Goal: Task Accomplishment & Management: Manage account settings

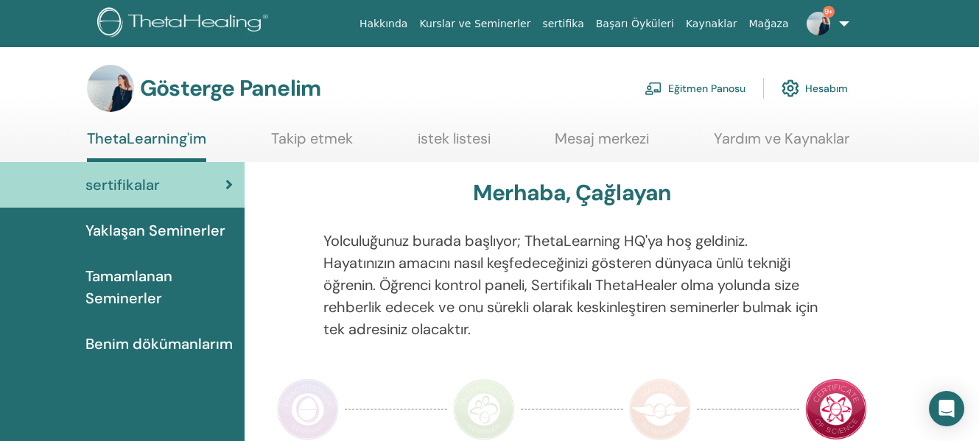
click at [715, 88] on font "Eğitmen Panosu" at bounding box center [706, 89] width 77 height 13
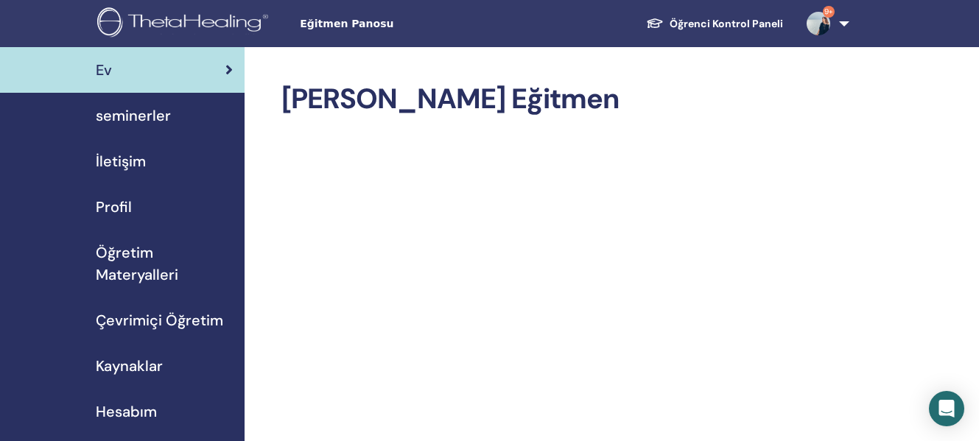
click at [158, 117] on span "seminerler" at bounding box center [133, 116] width 75 height 22
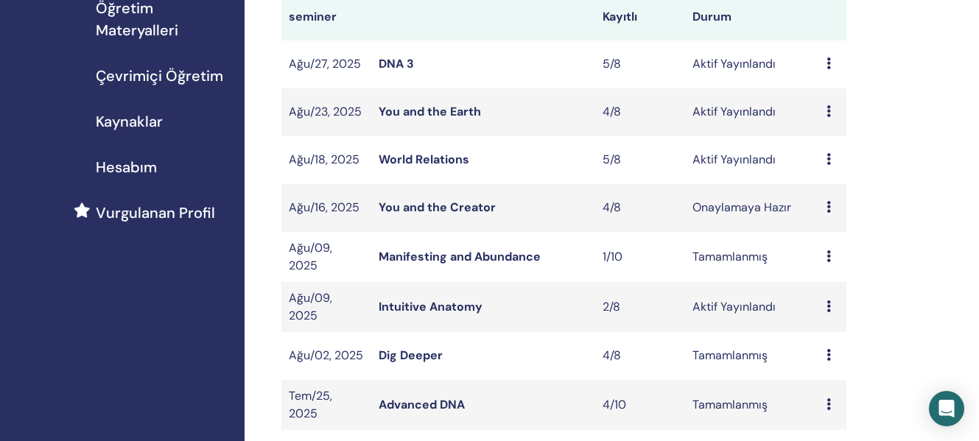
scroll to position [248, 0]
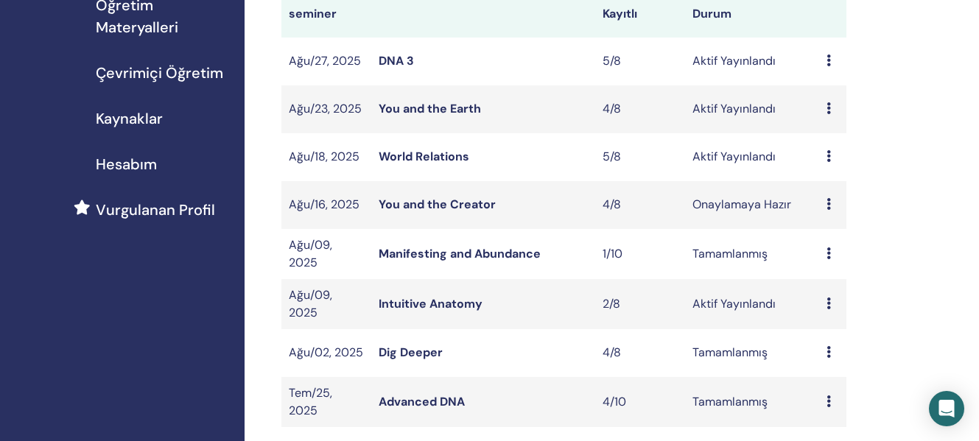
click at [449, 159] on link "World Relations" at bounding box center [424, 156] width 91 height 15
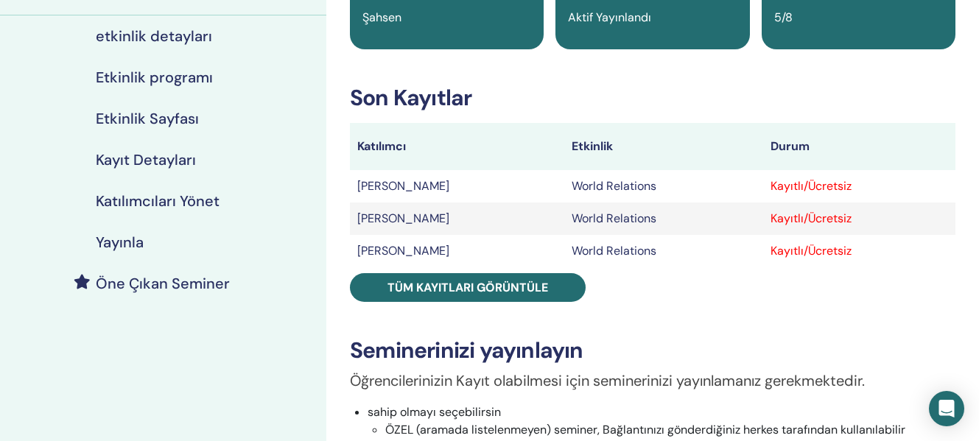
scroll to position [163, 0]
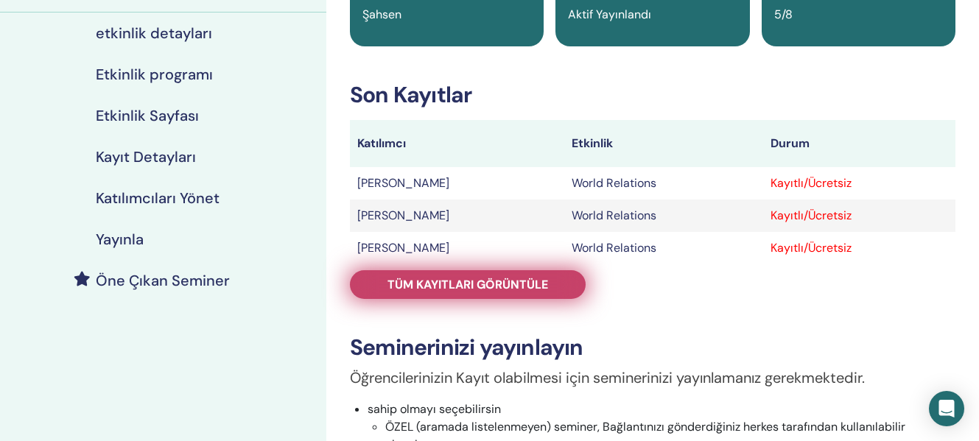
click at [522, 293] on link "Tüm kayıtları görüntüle" at bounding box center [468, 284] width 236 height 29
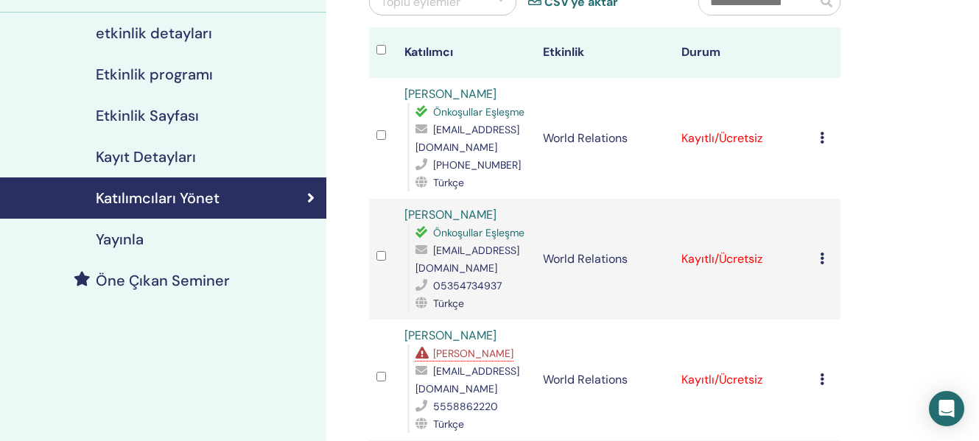
click at [823, 142] on icon at bounding box center [822, 138] width 4 height 12
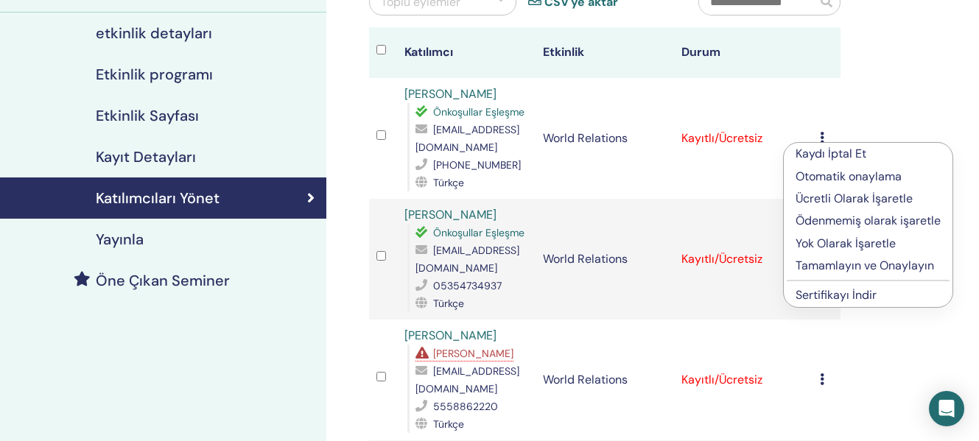
click at [853, 267] on p "Tamamlayın ve Onaylayın" at bounding box center [868, 266] width 145 height 18
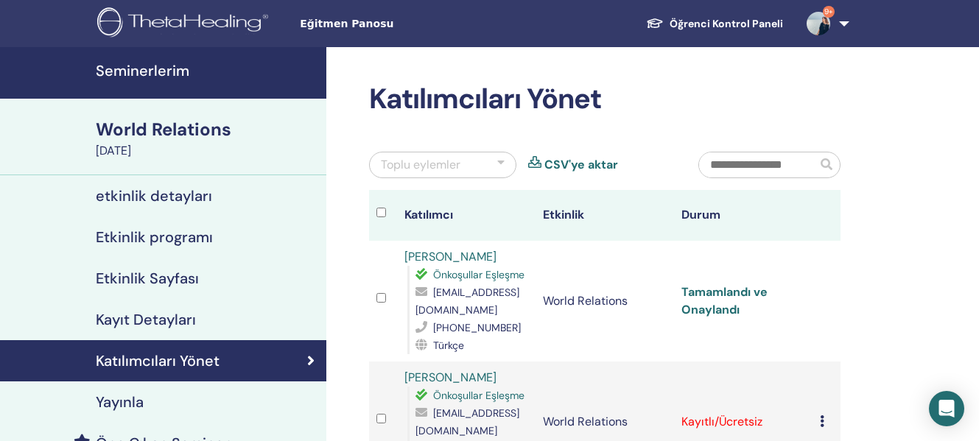
click at [715, 292] on link "Tamamlandı ve Onaylandı" at bounding box center [724, 300] width 86 height 33
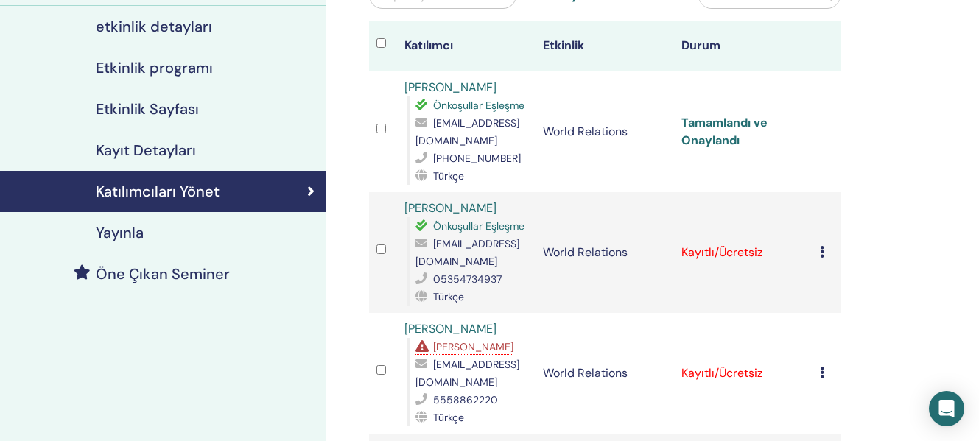
scroll to position [219, 0]
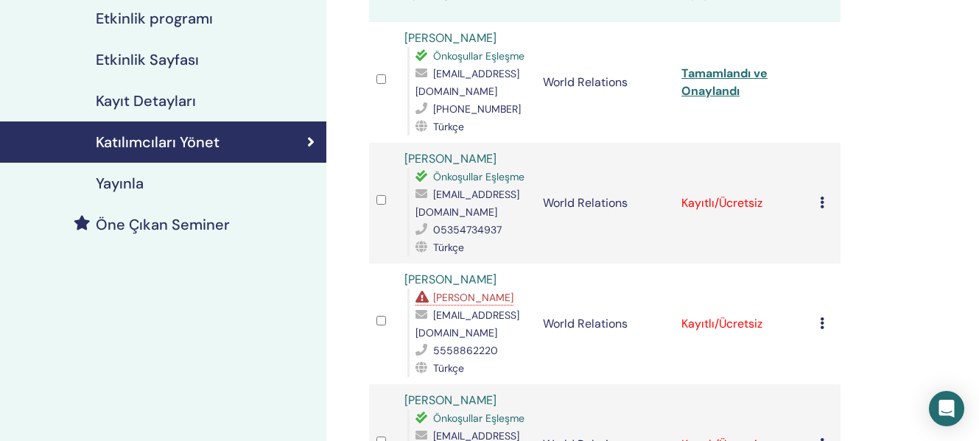
click at [823, 203] on icon at bounding box center [822, 203] width 4 height 12
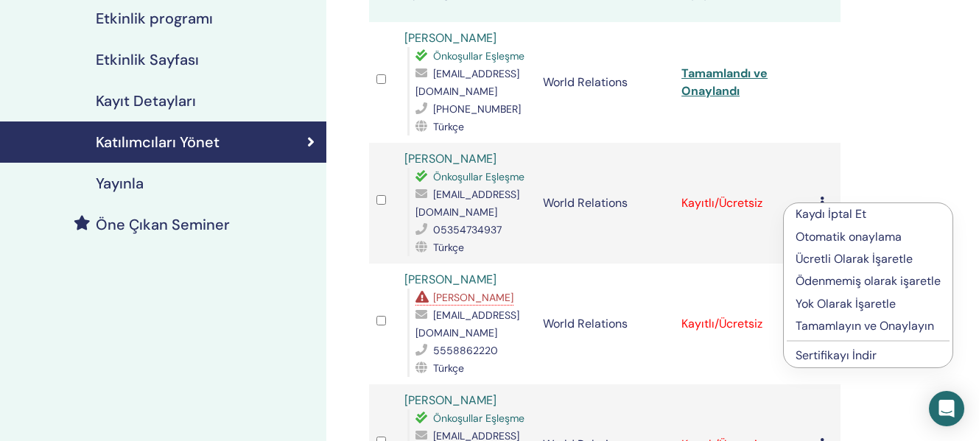
click at [859, 322] on p "Tamamlayın ve Onaylayın" at bounding box center [868, 326] width 145 height 18
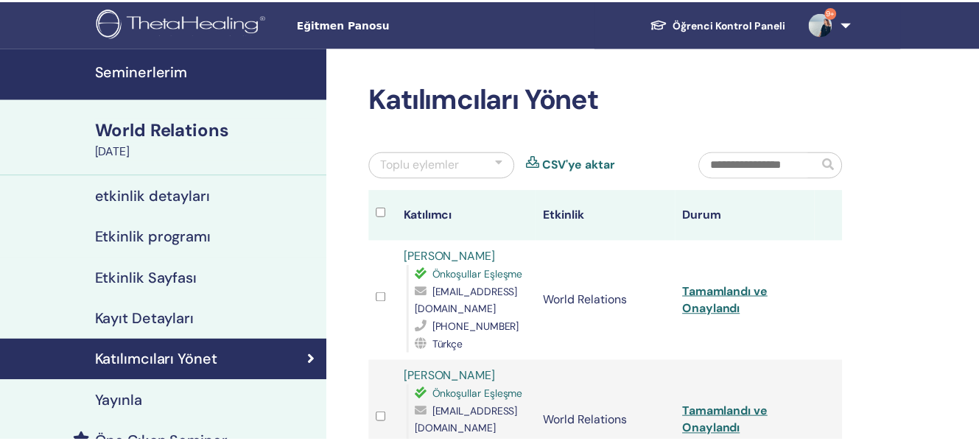
scroll to position [219, 0]
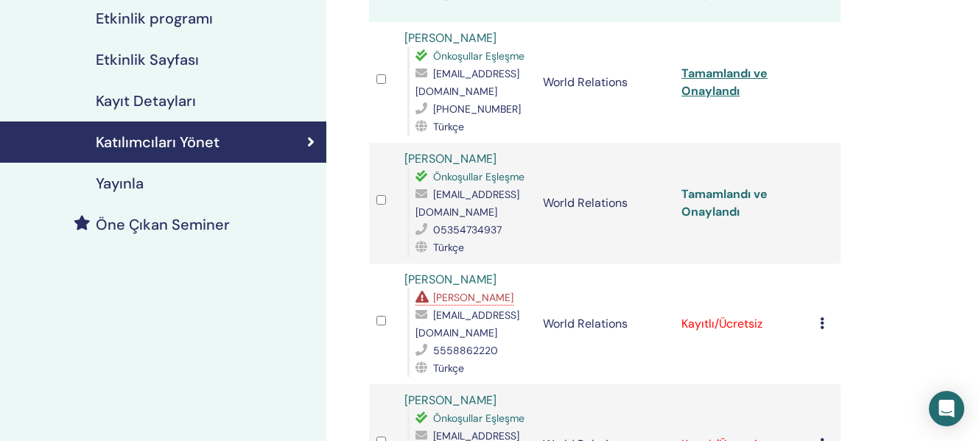
click at [721, 194] on link "Tamamlandı ve Onaylandı" at bounding box center [724, 202] width 86 height 33
click at [821, 321] on icon at bounding box center [822, 323] width 4 height 12
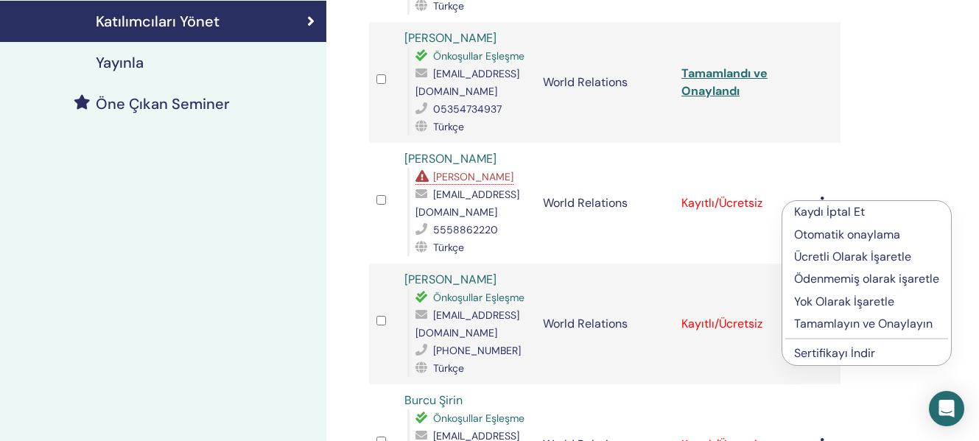
scroll to position [371, 0]
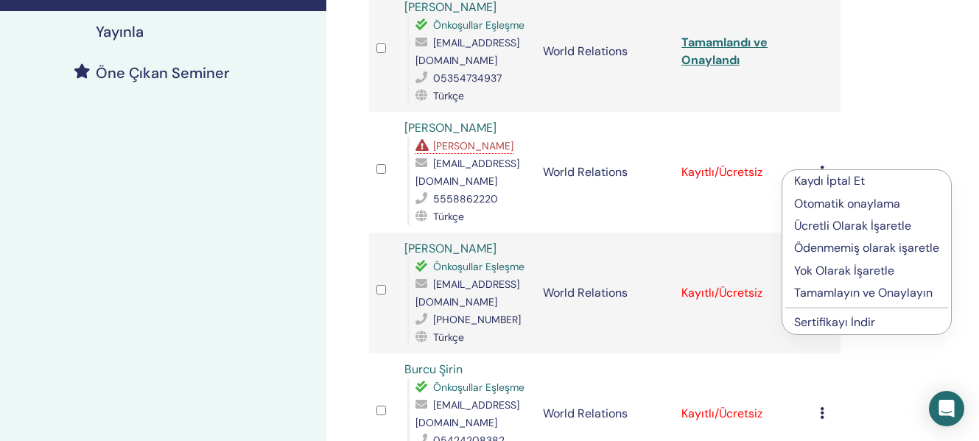
click at [818, 294] on p "Tamamlayın ve Onaylayın" at bounding box center [866, 293] width 145 height 18
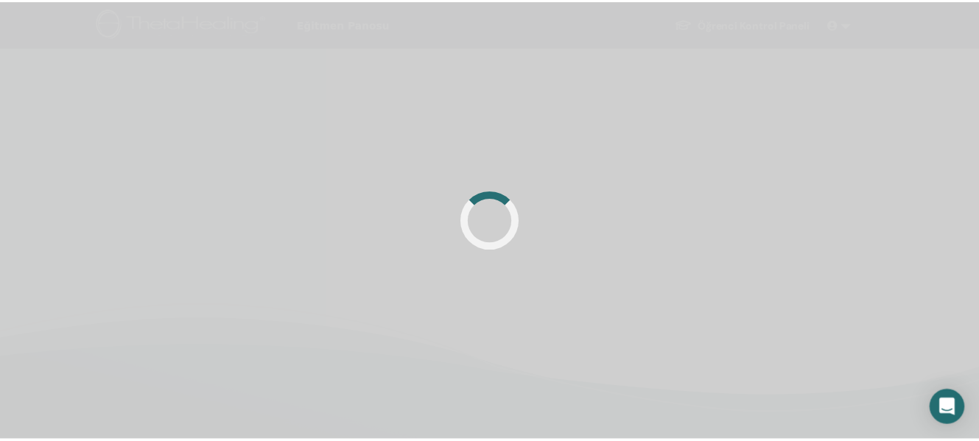
scroll to position [351, 0]
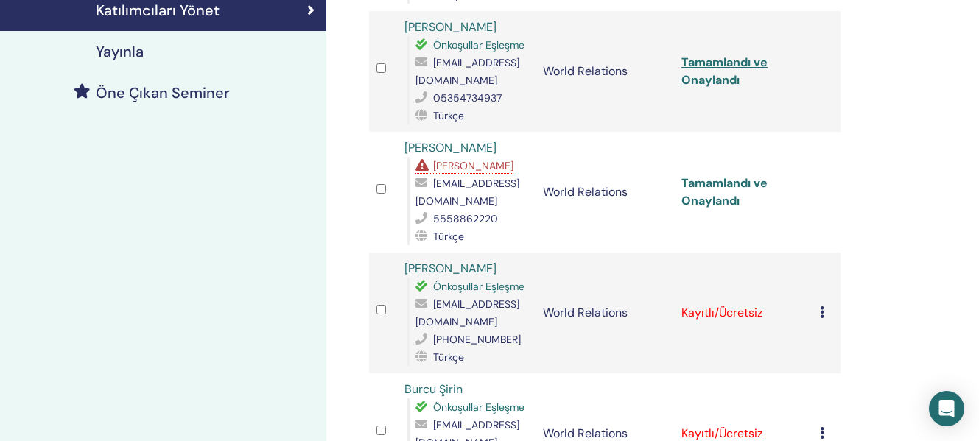
click at [745, 186] on link "Tamamlandı ve Onaylandı" at bounding box center [724, 191] width 86 height 33
click at [710, 180] on link "Tamamlandı ve Onaylandı" at bounding box center [724, 191] width 86 height 33
click at [694, 370] on td "Kayıtlı/Ücretsiz" at bounding box center [743, 313] width 138 height 121
click at [719, 183] on link "Tamamlandı ve Onaylandı" at bounding box center [724, 191] width 86 height 33
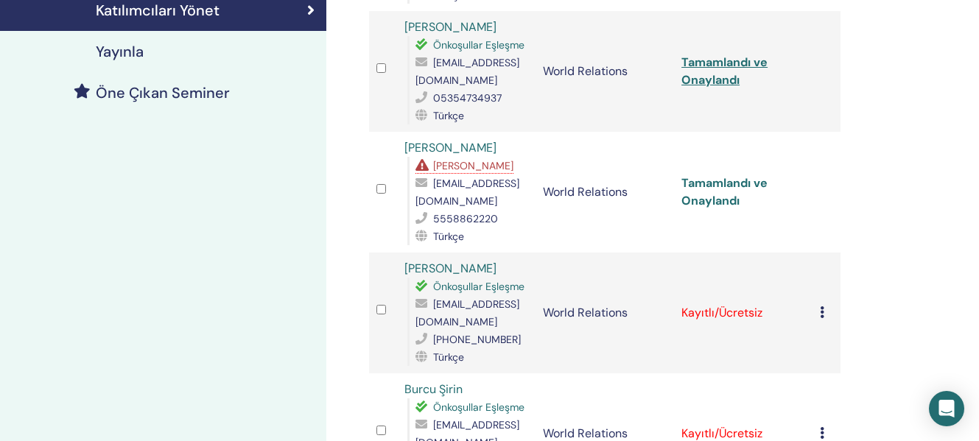
click at [719, 183] on link "Tamamlandı ve Onaylandı" at bounding box center [724, 191] width 86 height 33
drag, startPoint x: 880, startPoint y: 1, endPoint x: 726, endPoint y: 384, distance: 412.8
click at [726, 384] on td "Kayıtlı/Ücretsiz" at bounding box center [743, 433] width 138 height 121
click at [724, 182] on link "Tamamlandı ve Onaylandı" at bounding box center [724, 191] width 86 height 33
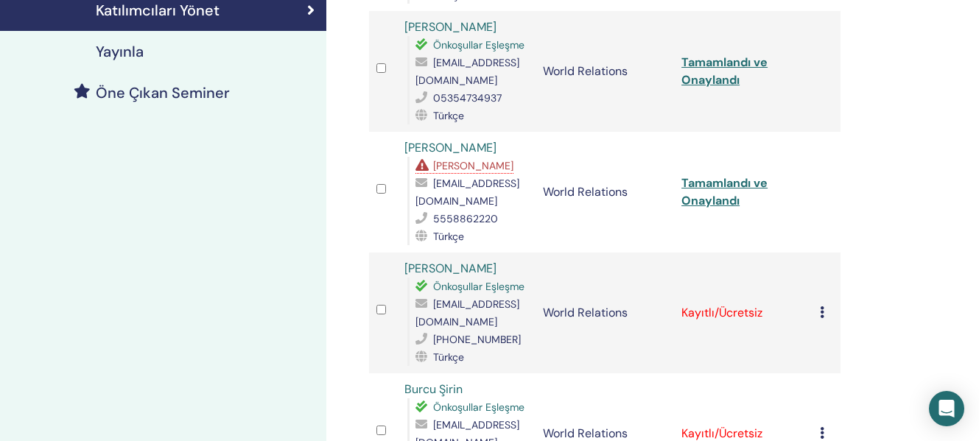
click at [823, 313] on icon at bounding box center [822, 312] width 4 height 12
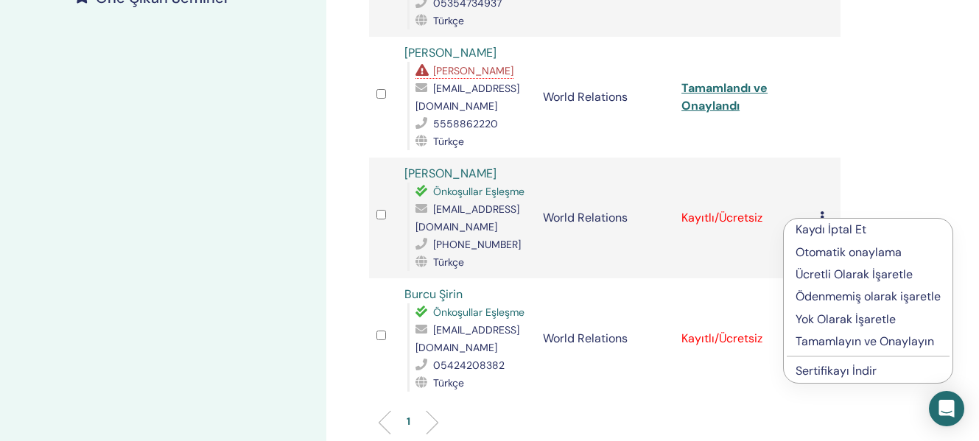
scroll to position [469, 0]
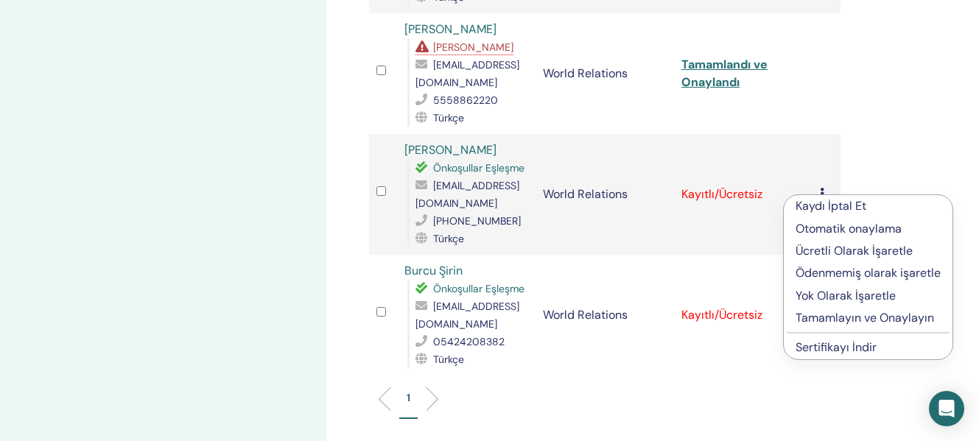
click at [869, 313] on p "Tamamlayın ve Onaylayın" at bounding box center [868, 318] width 145 height 18
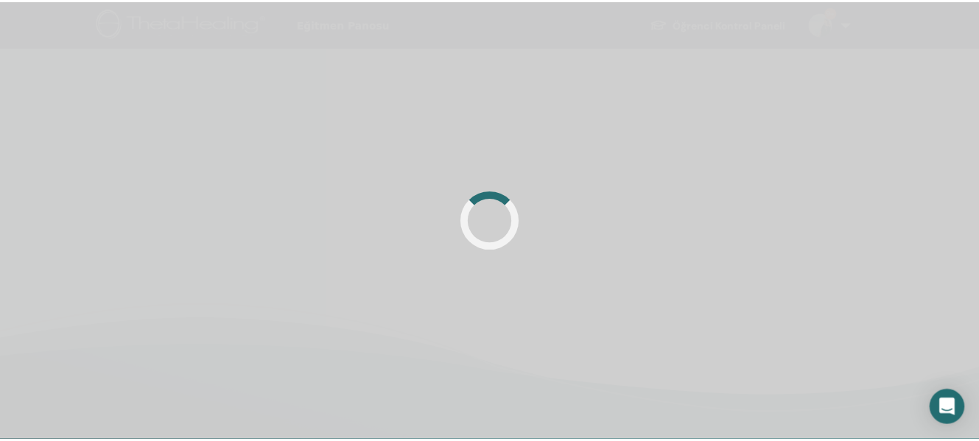
scroll to position [351, 0]
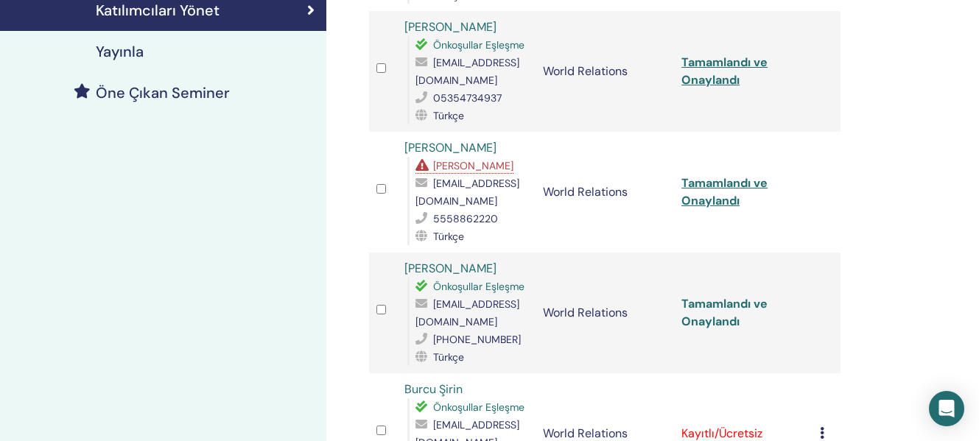
click at [726, 305] on link "Tamamlandı ve Onaylandı" at bounding box center [724, 312] width 86 height 33
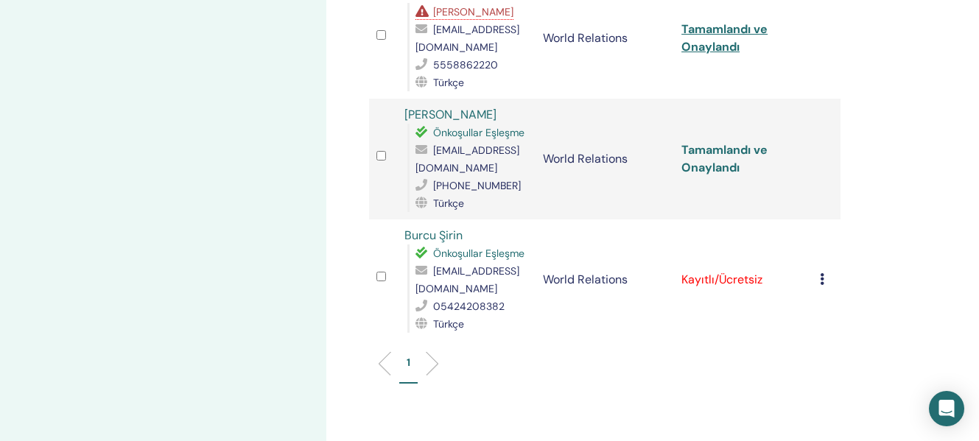
scroll to position [510, 0]
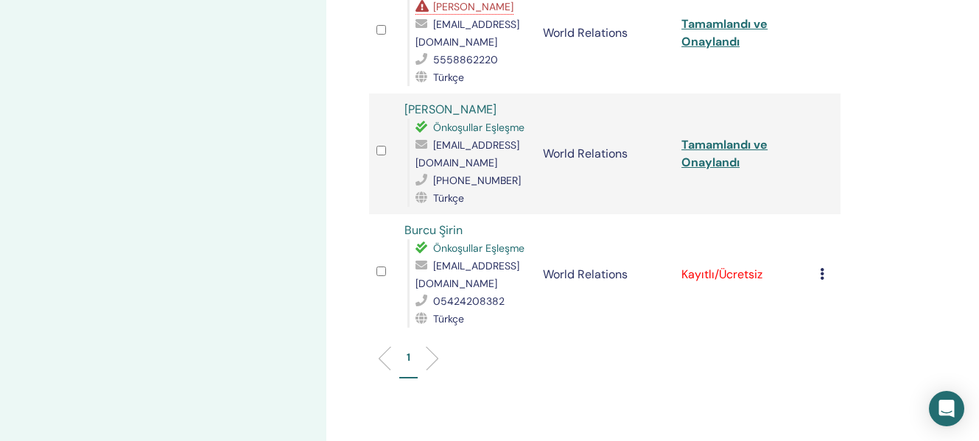
click at [824, 276] on icon at bounding box center [822, 274] width 4 height 12
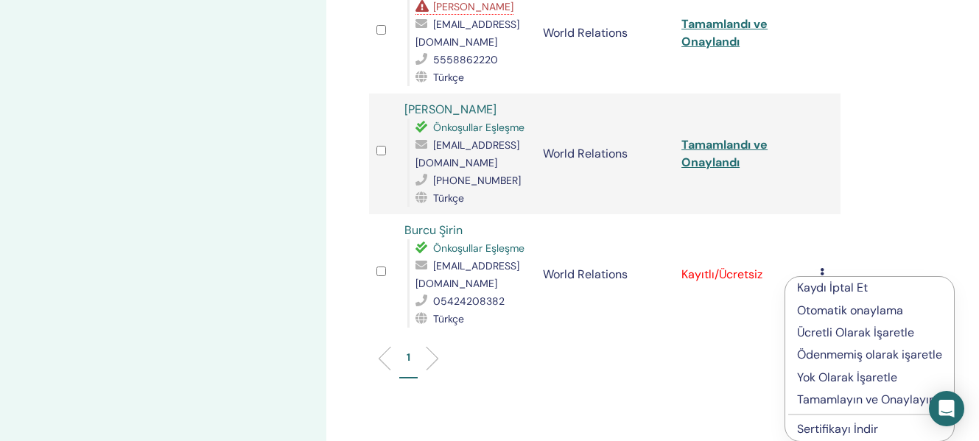
click at [843, 401] on p "Tamamlayın ve Onaylayın" at bounding box center [869, 400] width 145 height 18
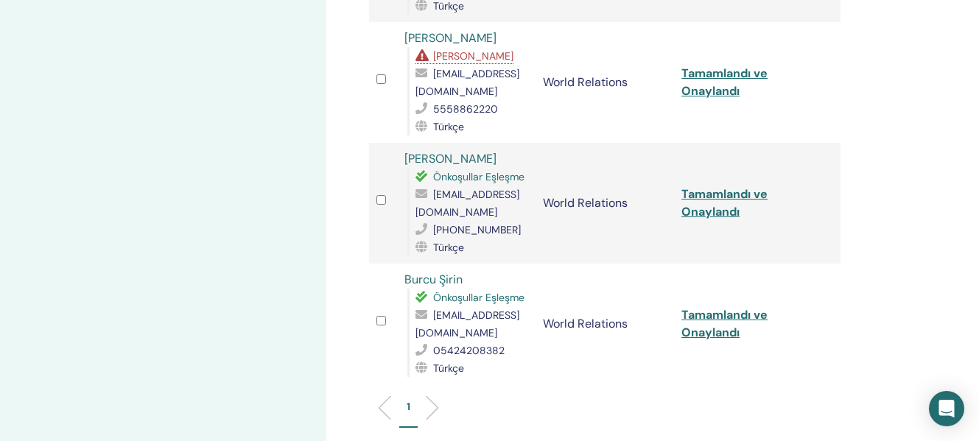
scroll to position [473, 0]
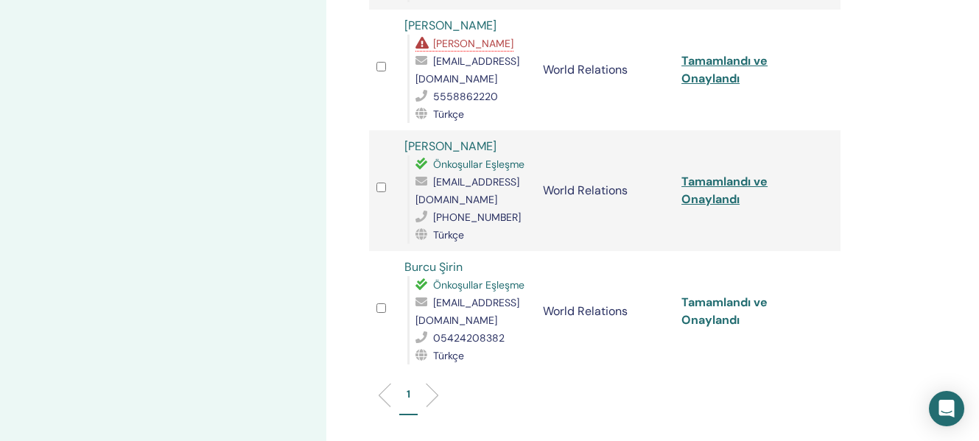
click at [746, 303] on link "Tamamlandı ve Onaylandı" at bounding box center [724, 311] width 86 height 33
click at [245, 301] on div "Seminerlerim World Relations August 18, 2025 etkinlik detayları Etkinlik progra…" at bounding box center [163, 105] width 326 height 1062
click at [705, 187] on link "Tamamlandı ve Onaylandı" at bounding box center [724, 190] width 86 height 33
click at [955, 35] on div "Katılımcıları Yönet Toplu eylemler CSV'ye aktar Katılımcı Etkinlik Durum Arzu S…" at bounding box center [652, 105] width 653 height 1062
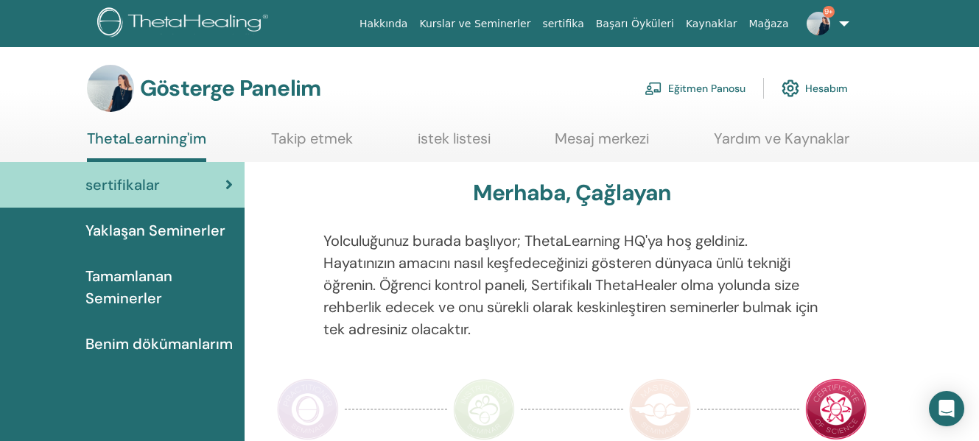
click at [695, 91] on font "Eğitmen Panosu" at bounding box center [706, 89] width 77 height 13
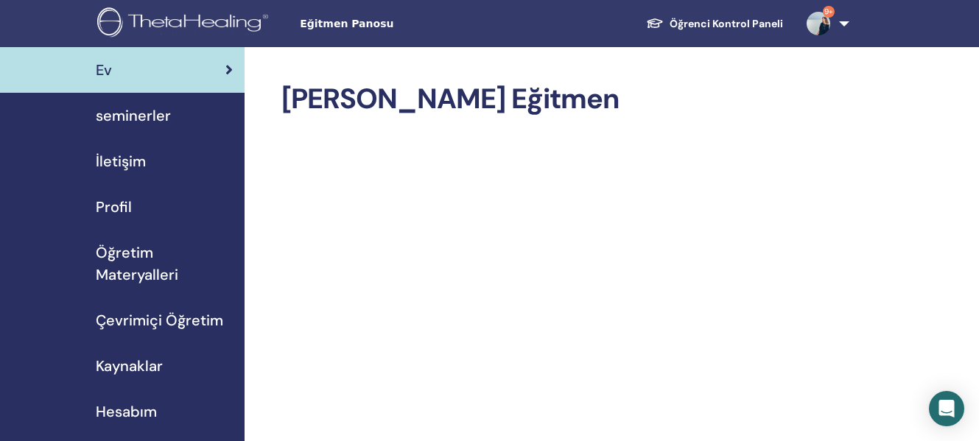
click at [144, 122] on span "seminerler" at bounding box center [133, 116] width 75 height 22
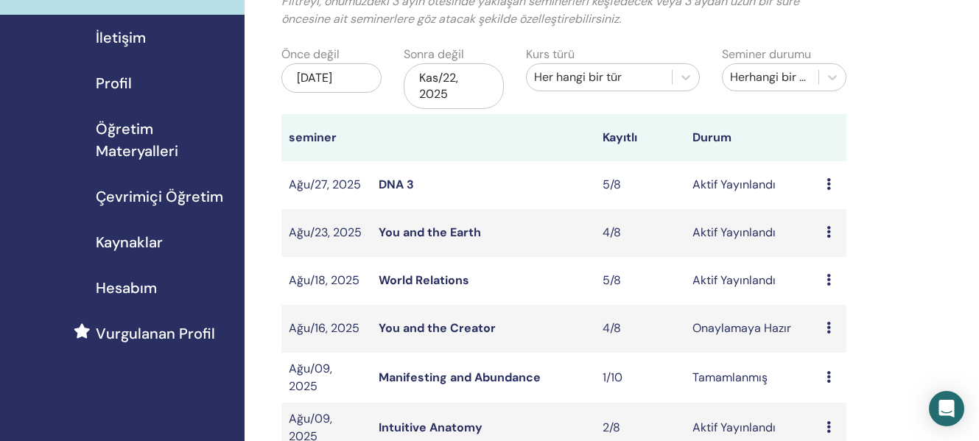
scroll to position [140, 0]
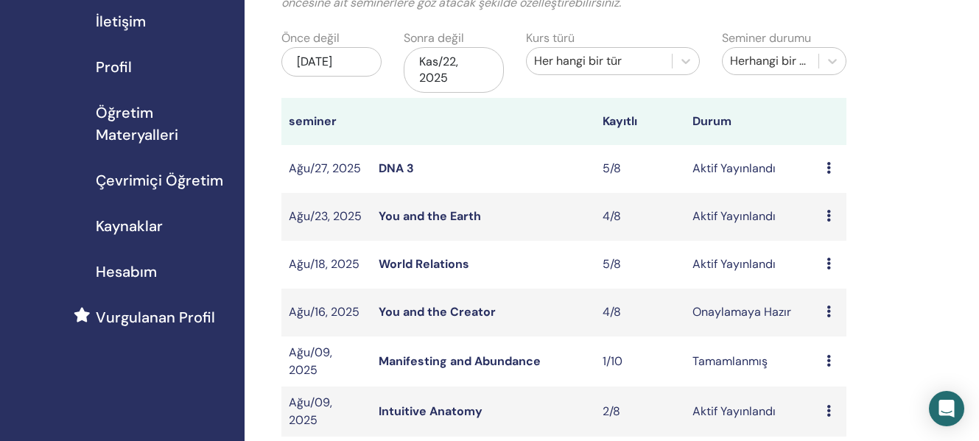
click at [451, 262] on link "World Relations" at bounding box center [424, 263] width 91 height 15
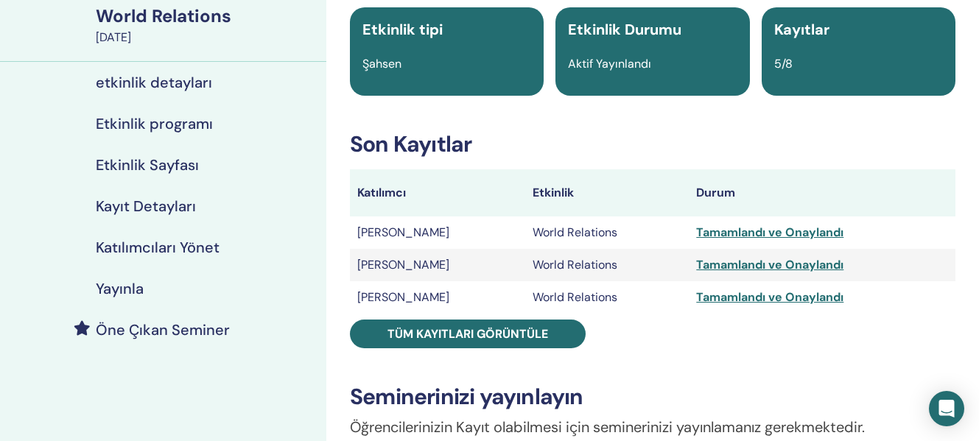
scroll to position [133, 0]
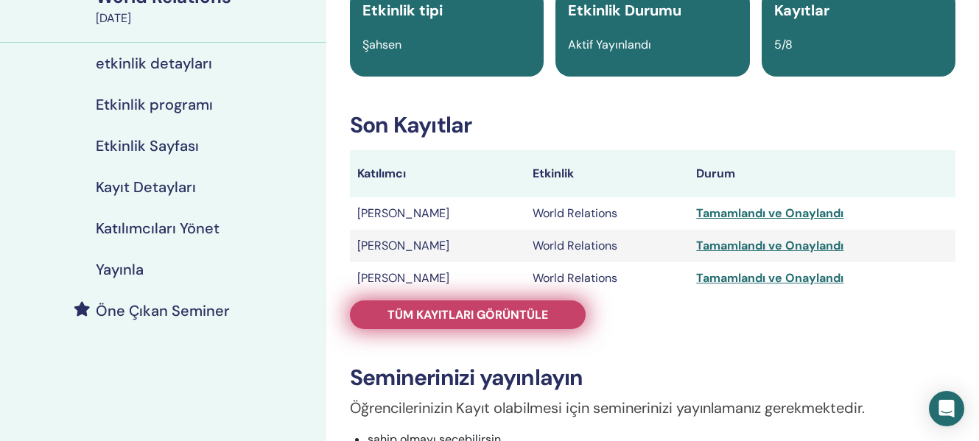
click at [538, 317] on span "Tüm kayıtları görüntüle" at bounding box center [467, 314] width 161 height 15
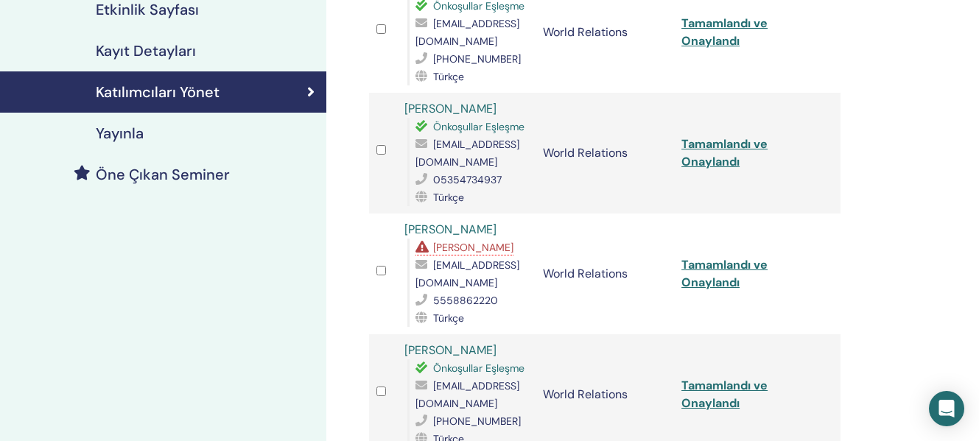
scroll to position [298, 0]
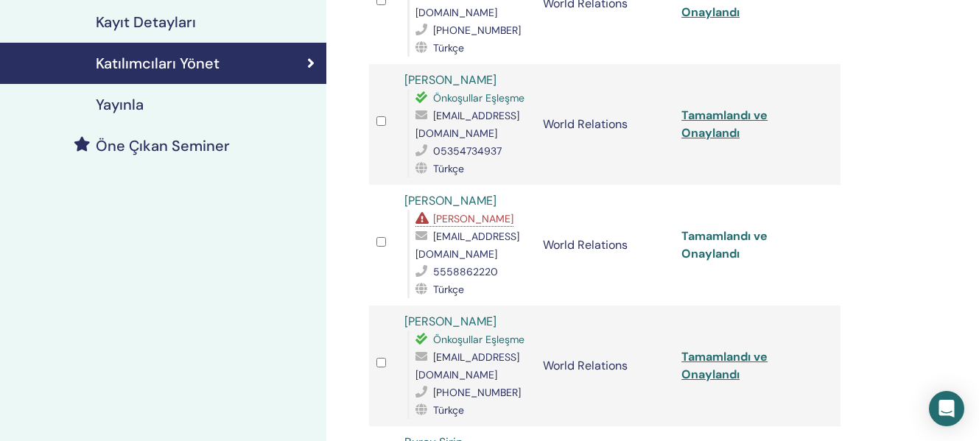
click at [715, 241] on link "Tamamlandı ve Onaylandı" at bounding box center [724, 244] width 86 height 33
click at [740, 359] on link "Tamamlandı ve Onaylandı" at bounding box center [724, 365] width 86 height 33
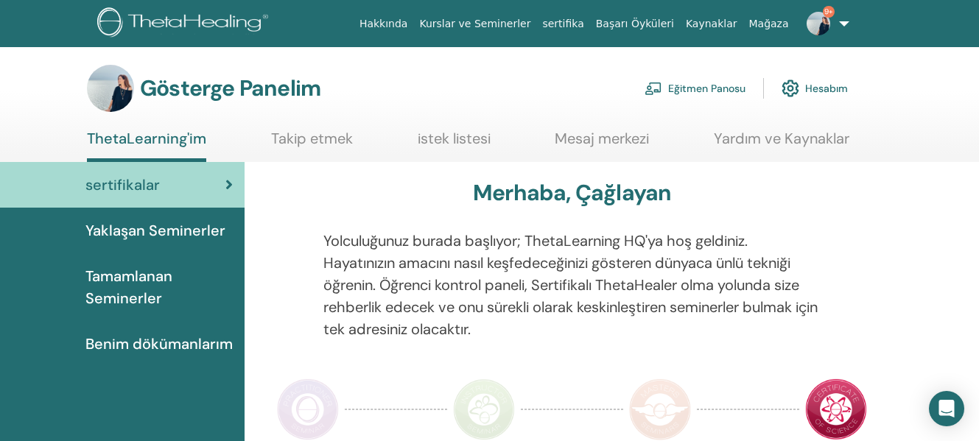
click at [706, 83] on font "Eğitmen Panosu" at bounding box center [706, 89] width 77 height 13
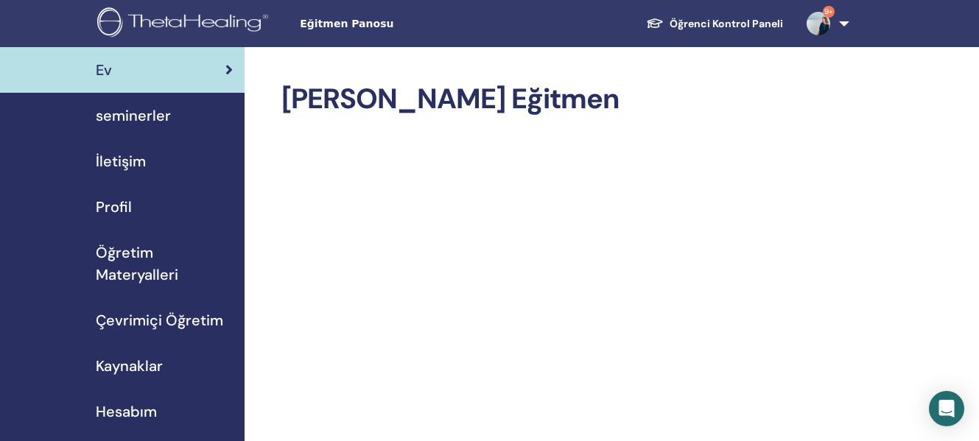
click at [130, 118] on span "seminerler" at bounding box center [133, 116] width 75 height 22
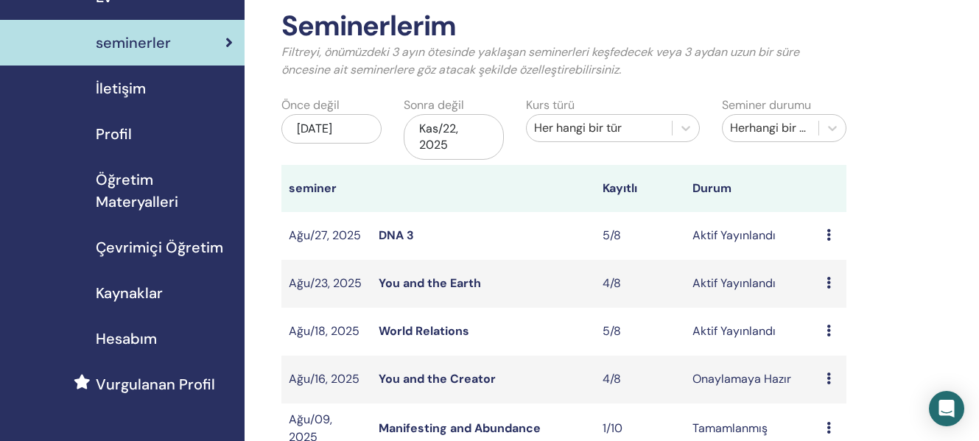
scroll to position [95, 0]
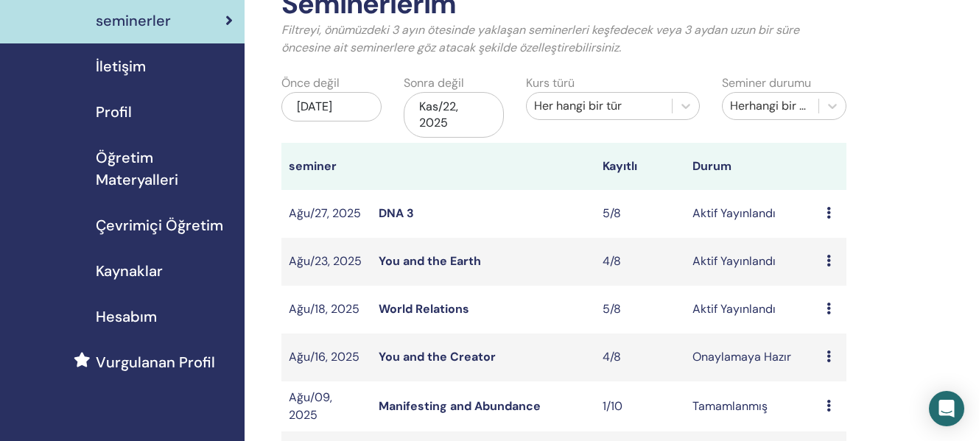
click at [451, 261] on link "You and the Earth" at bounding box center [430, 260] width 102 height 15
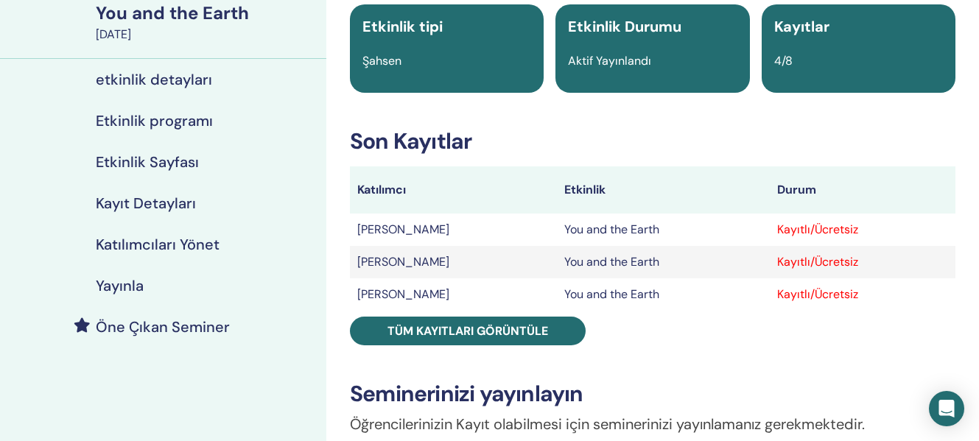
scroll to position [124, 0]
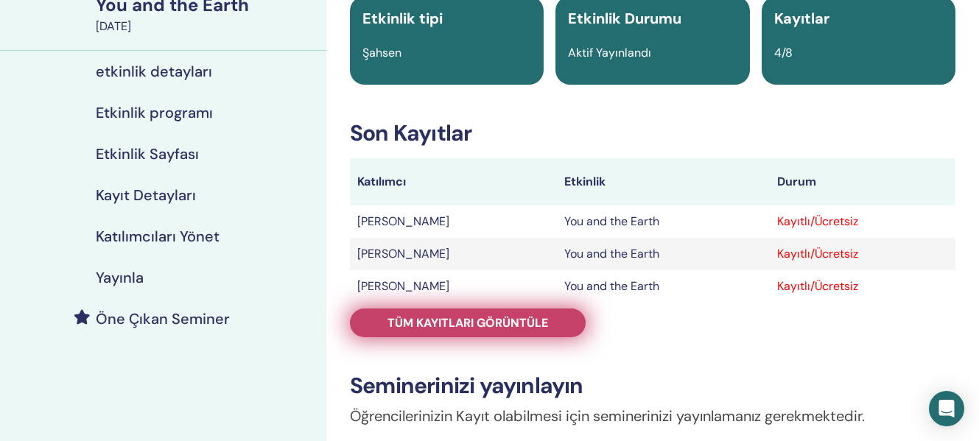
click at [535, 325] on span "Tüm kayıtları görüntüle" at bounding box center [467, 322] width 161 height 15
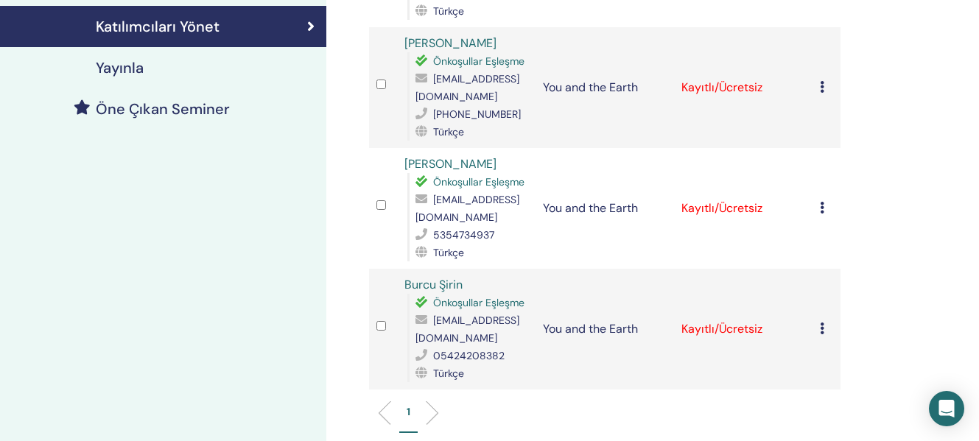
scroll to position [344, 0]
